Goal: Information Seeking & Learning: Find specific page/section

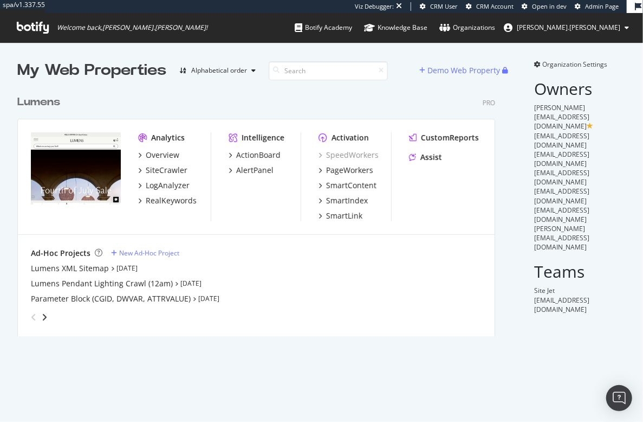
scroll to position [249, 481]
click at [166, 183] on div "LogAnalyzer" at bounding box center [168, 185] width 44 height 11
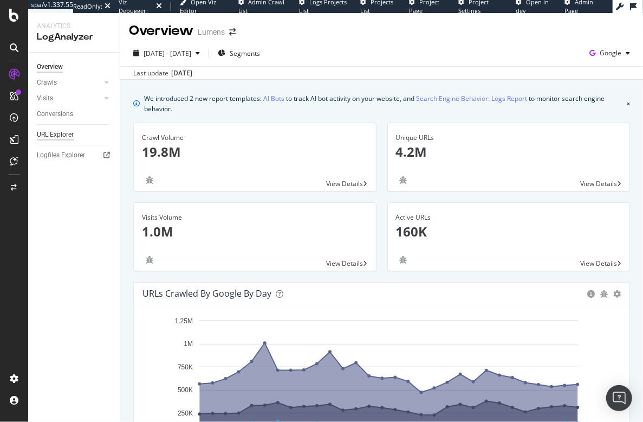
click at [54, 137] on div "URL Explorer" at bounding box center [55, 134] width 37 height 11
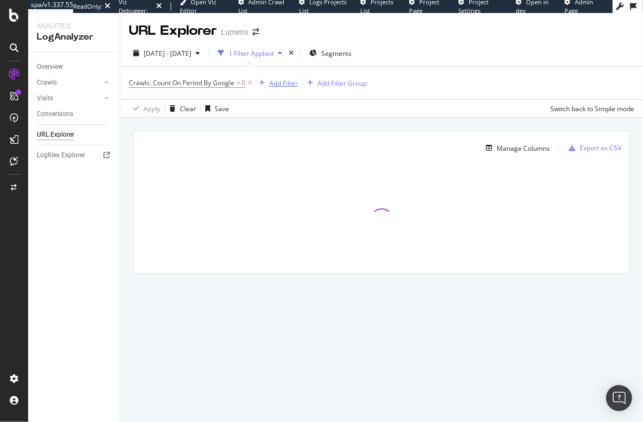
click at [279, 83] on div "Add Filter" at bounding box center [283, 83] width 29 height 9
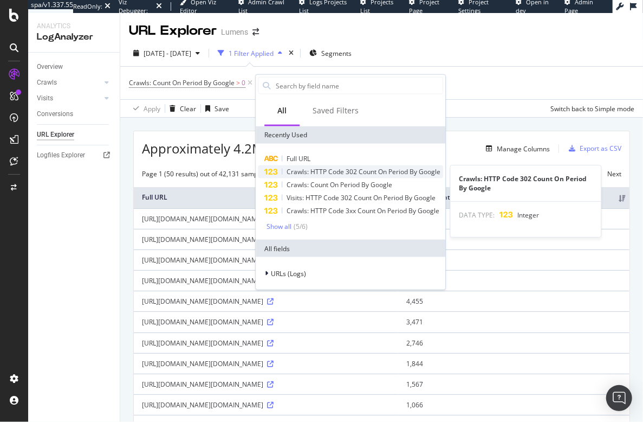
click at [316, 170] on span "Crawls: HTTP Code 302 Count On Period By Google" at bounding box center [364, 171] width 154 height 9
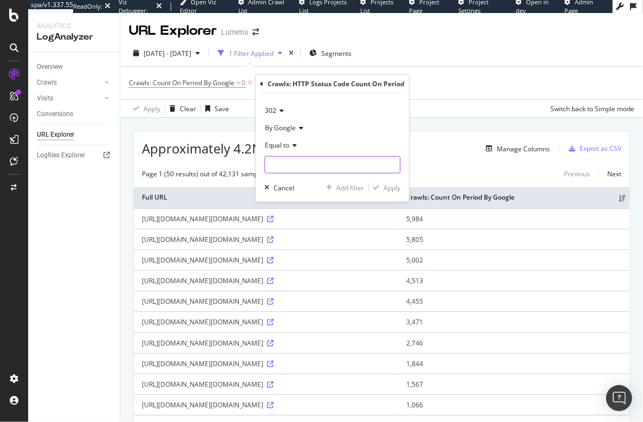
click at [293, 165] on input "number" at bounding box center [333, 164] width 136 height 17
click at [295, 145] on icon at bounding box center [293, 145] width 8 height 7
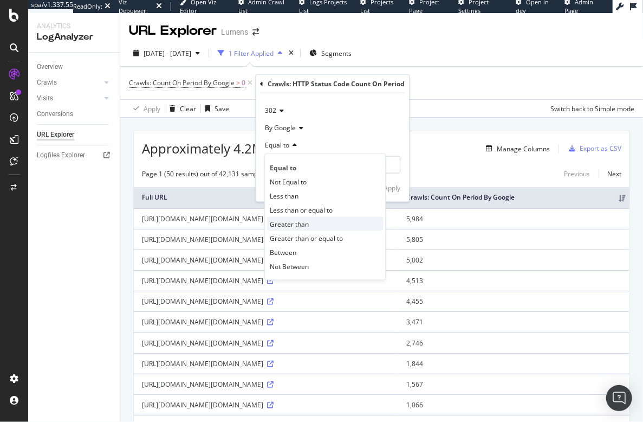
click at [285, 221] on span "Greater than" at bounding box center [289, 223] width 39 height 9
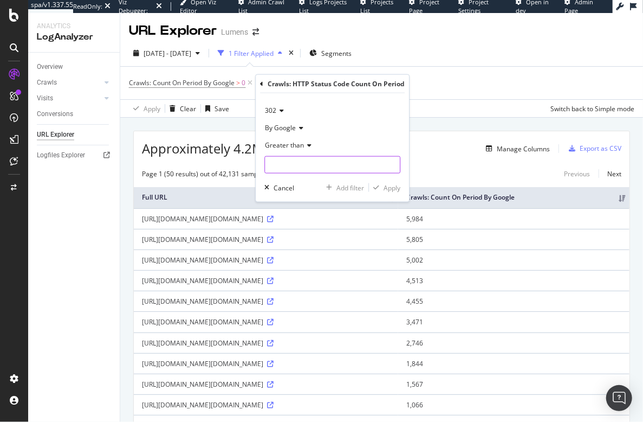
click at [292, 161] on input "number" at bounding box center [333, 164] width 136 height 17
type input "0"
click at [394, 190] on div "Apply" at bounding box center [392, 187] width 17 height 9
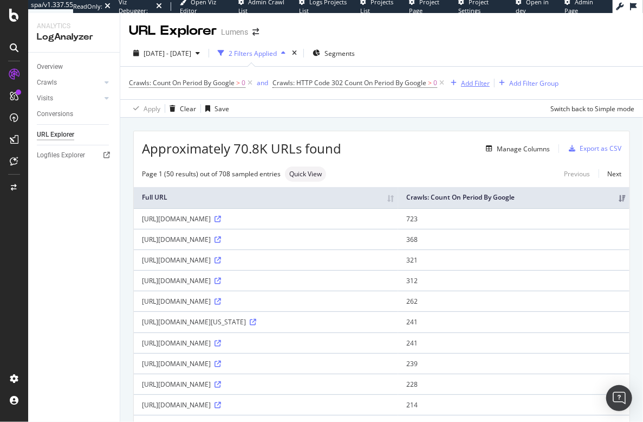
click at [471, 83] on div "Add Filter" at bounding box center [475, 83] width 29 height 9
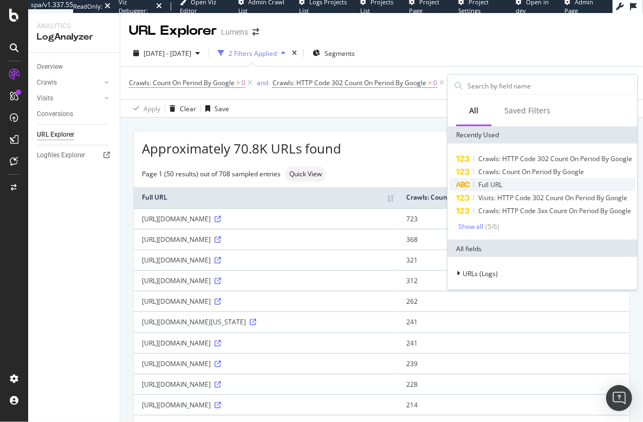
click at [498, 185] on span "Full URL" at bounding box center [491, 184] width 24 height 9
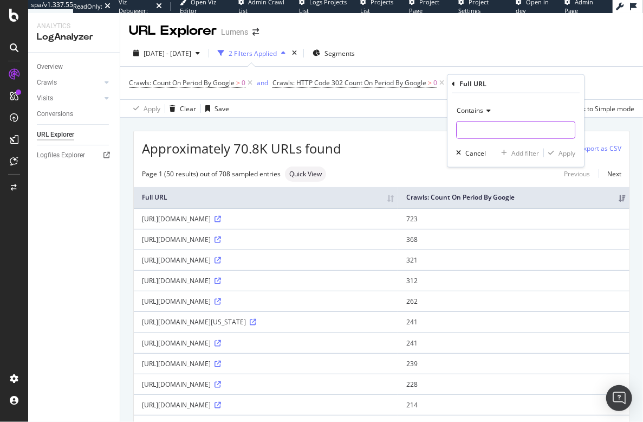
click at [501, 132] on input "text" at bounding box center [516, 129] width 118 height 17
type input "/pendant-lighting/"
click at [566, 151] on div "Apply" at bounding box center [567, 152] width 17 height 9
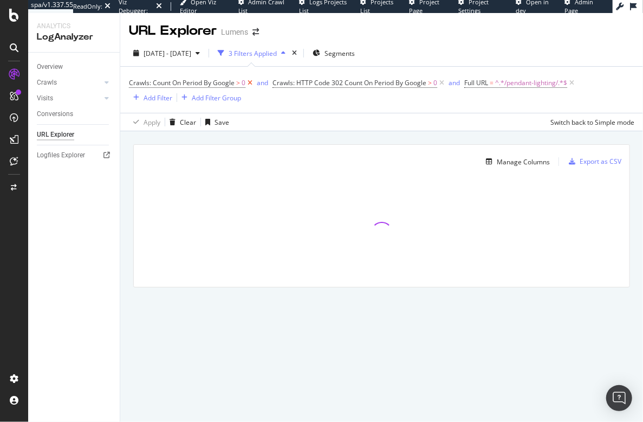
click at [250, 82] on icon at bounding box center [250, 83] width 9 height 11
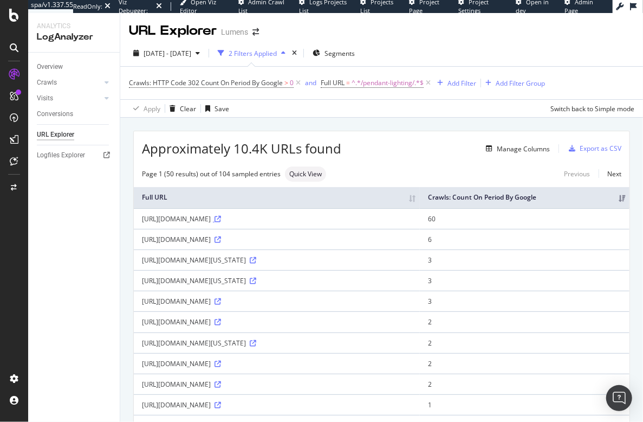
click at [221, 222] on icon at bounding box center [218, 219] width 7 height 7
